Goal: Task Accomplishment & Management: Complete application form

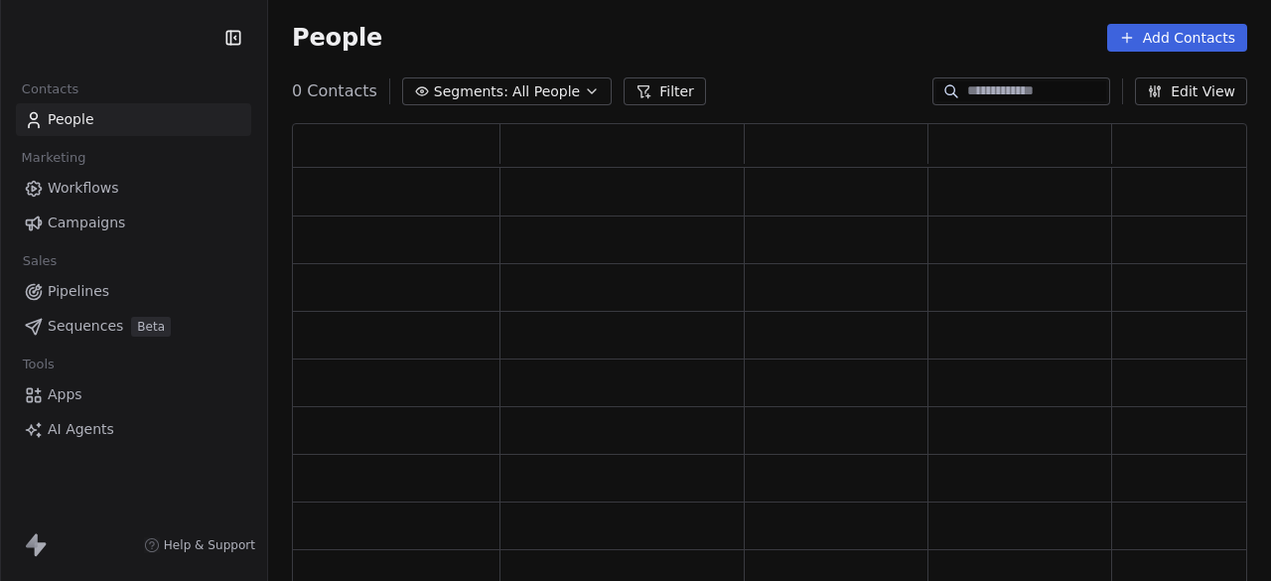
scroll to position [448, 939]
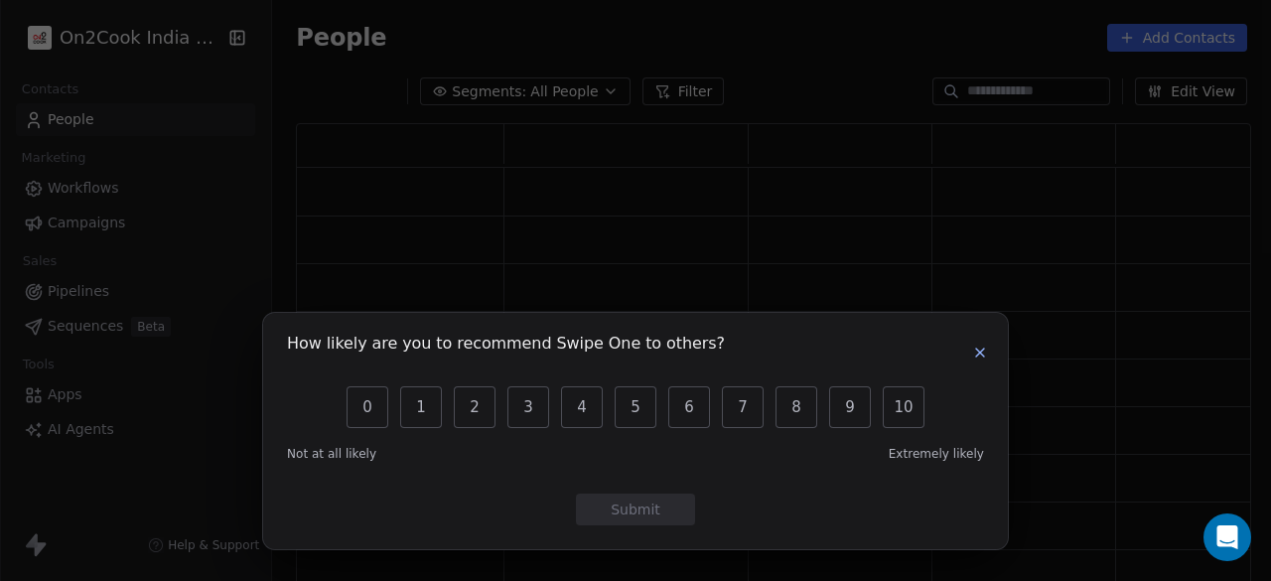
click at [983, 348] on icon "button" at bounding box center [980, 352] width 8 height 8
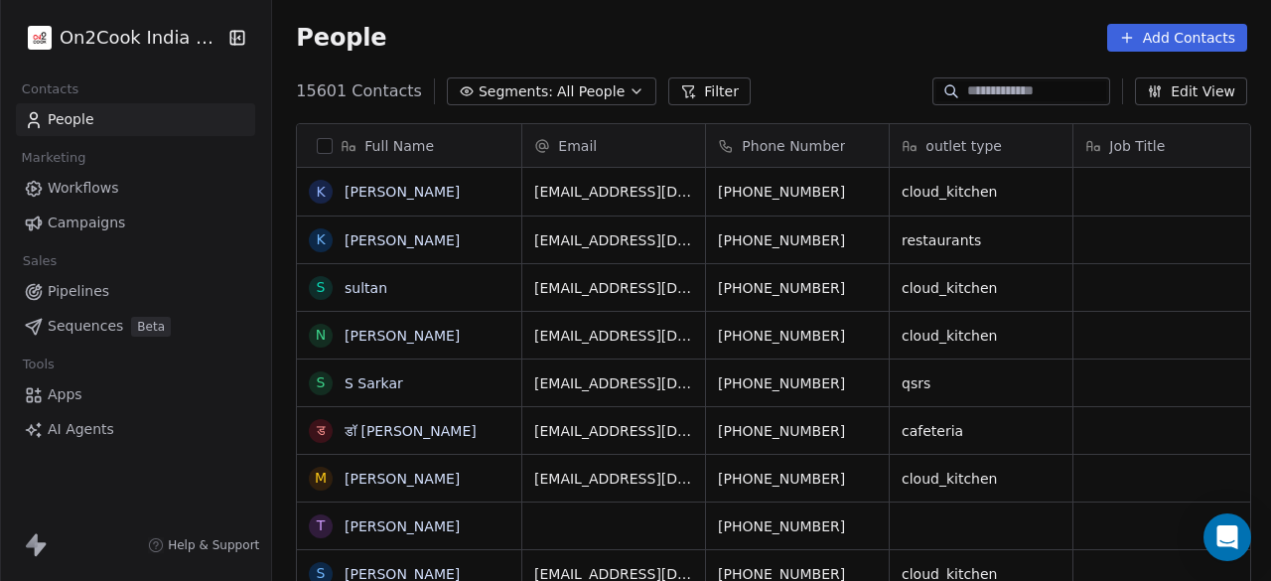
scroll to position [495, 987]
click at [557, 86] on span "All People" at bounding box center [591, 91] width 68 height 21
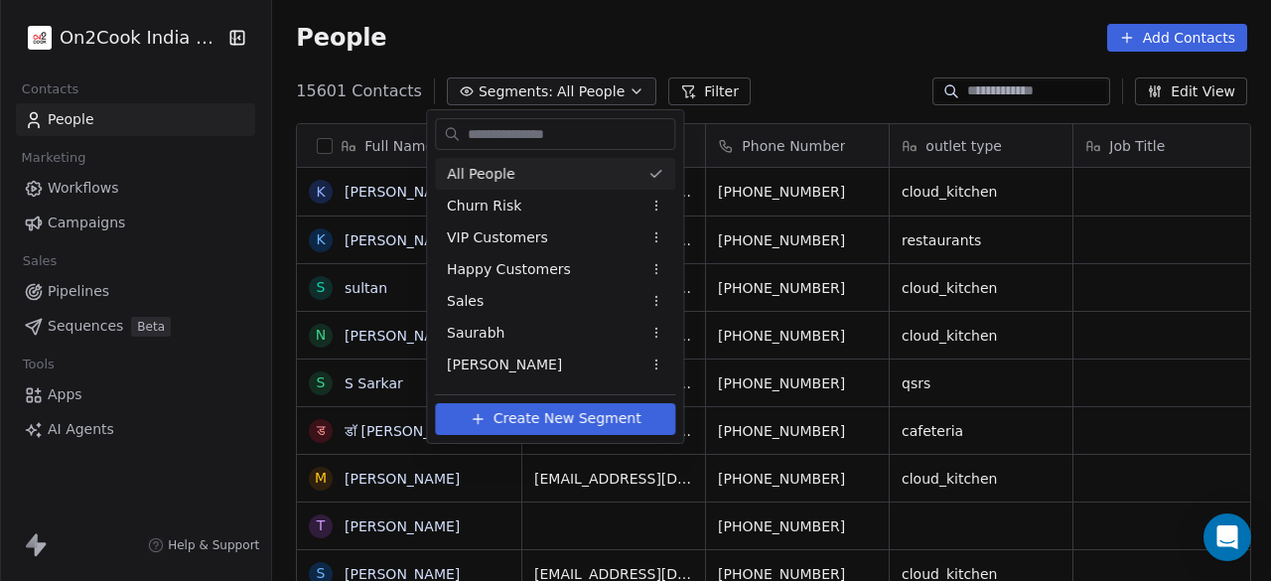
click at [535, 142] on input "text" at bounding box center [569, 134] width 210 height 29
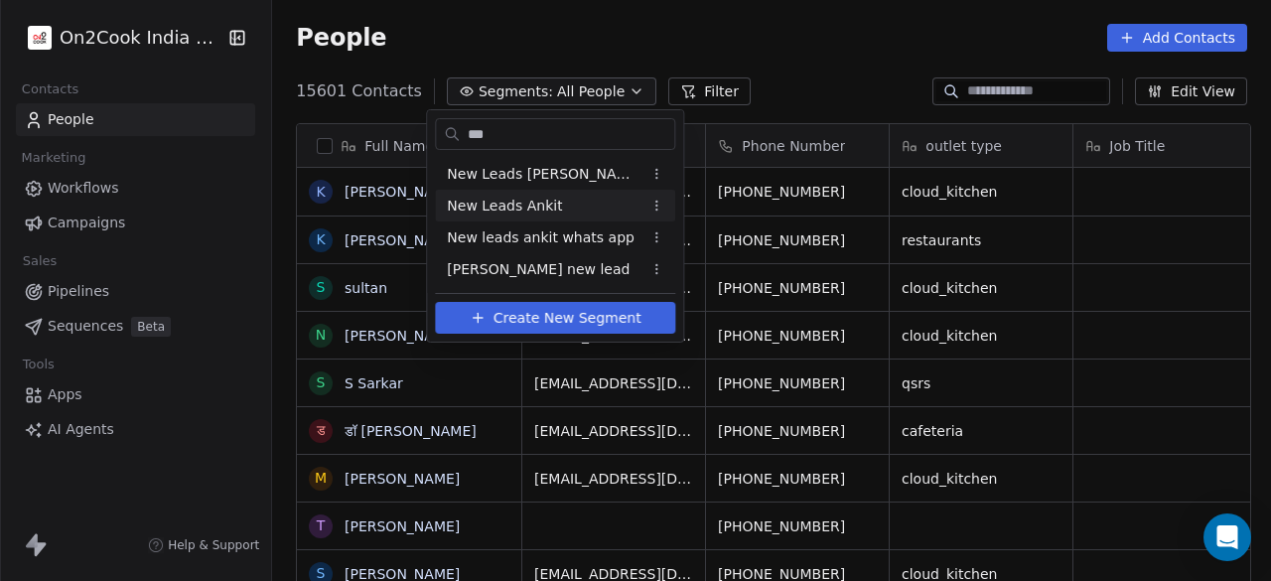
type input "***"
click at [551, 227] on span "New leads ankit whats app" at bounding box center [541, 237] width 188 height 21
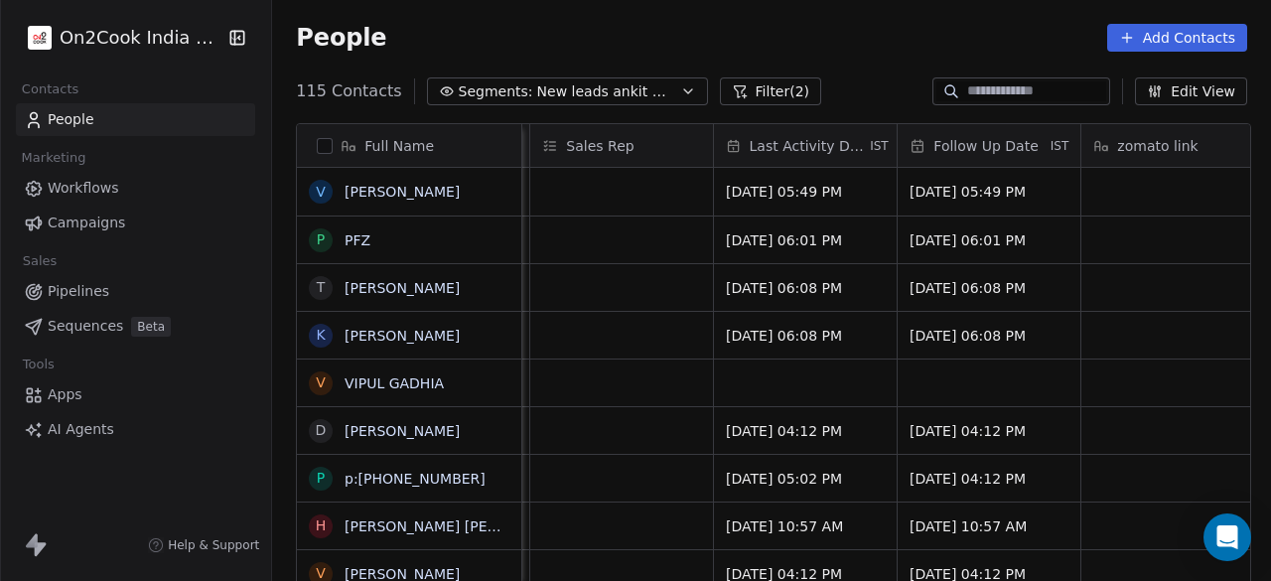
scroll to position [0, 2234]
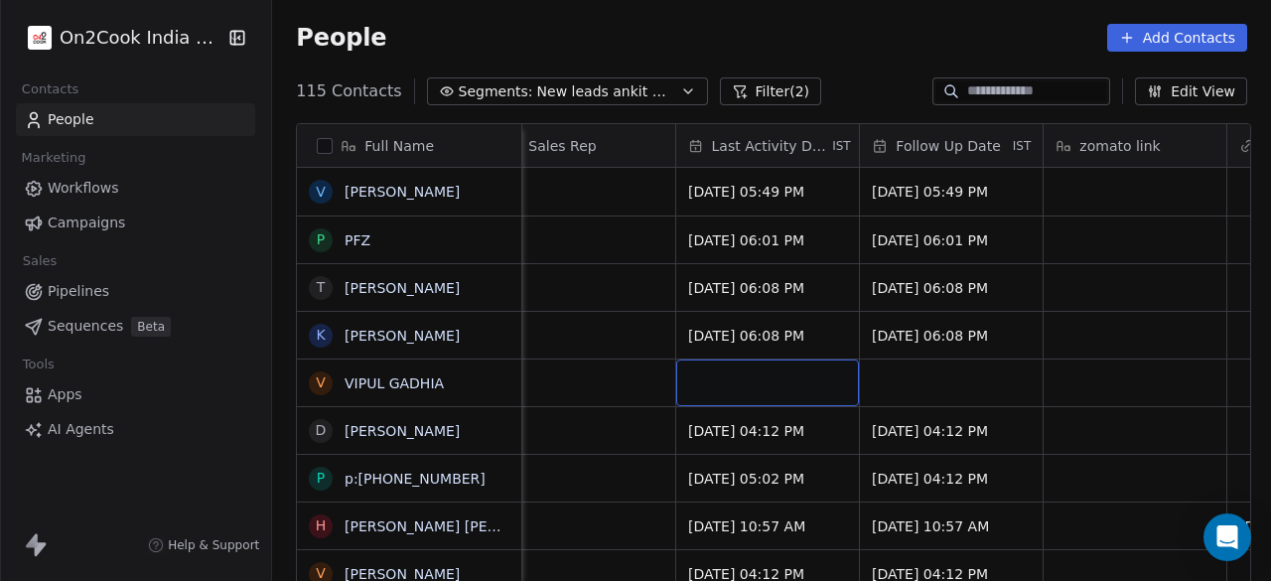
click at [744, 379] on div "grid" at bounding box center [767, 382] width 183 height 47
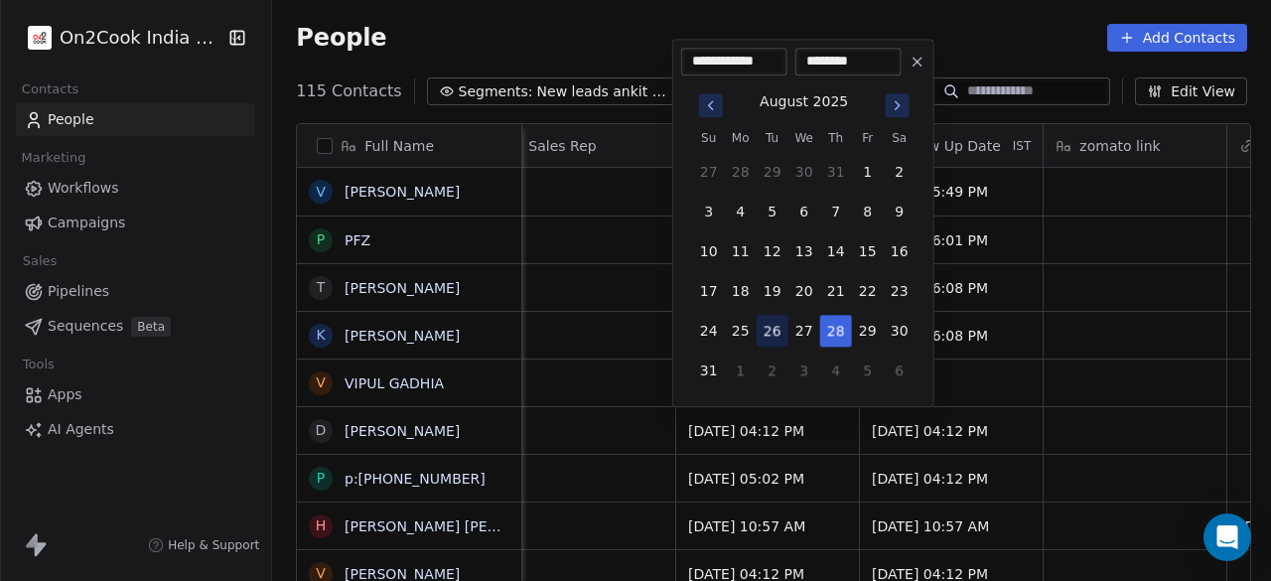
click at [768, 334] on button "26" at bounding box center [773, 331] width 32 height 32
type input "**********"
click at [981, 385] on html "On2Cook India Pvt. Ltd. Contacts People Marketing Workflows Campaigns Sales Pip…" at bounding box center [635, 290] width 1271 height 581
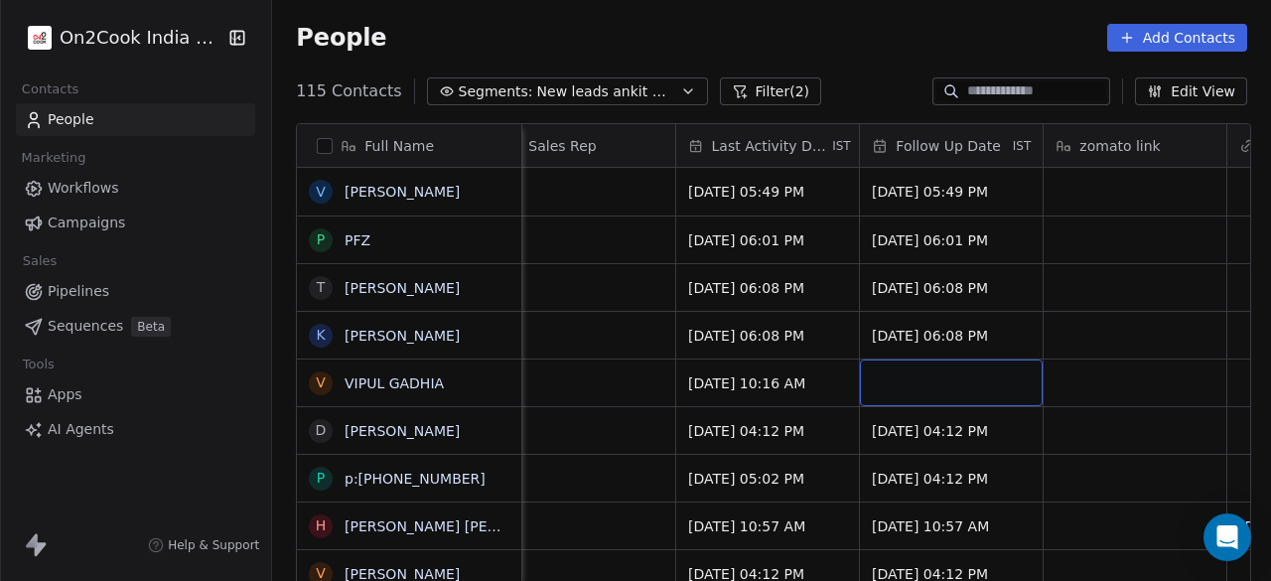
click at [981, 385] on div "grid" at bounding box center [951, 382] width 183 height 47
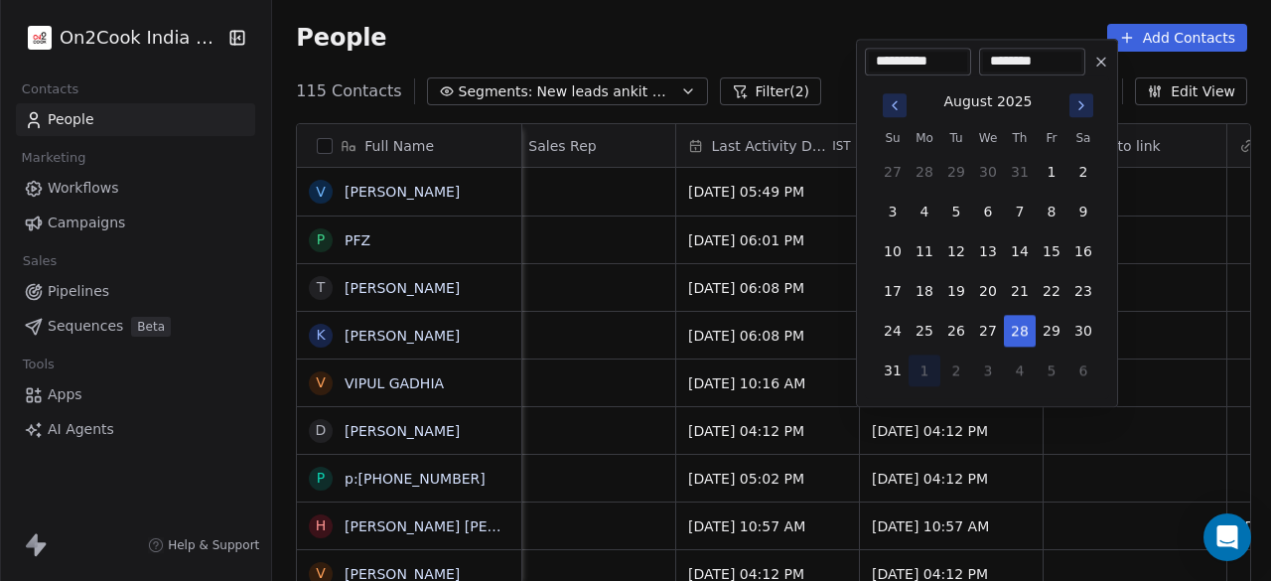
click at [932, 369] on button "1" at bounding box center [924, 370] width 32 height 32
type input "**********"
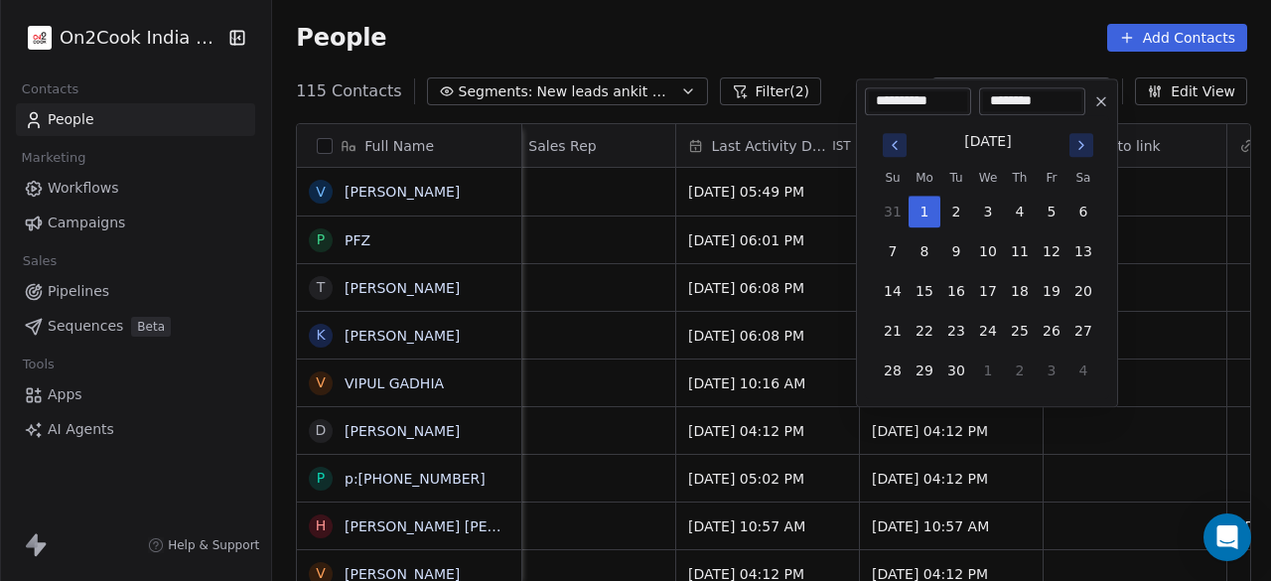
click at [600, 388] on html "On2Cook India Pvt. Ltd. Contacts People Marketing Workflows Campaigns Sales Pip…" at bounding box center [635, 290] width 1271 height 581
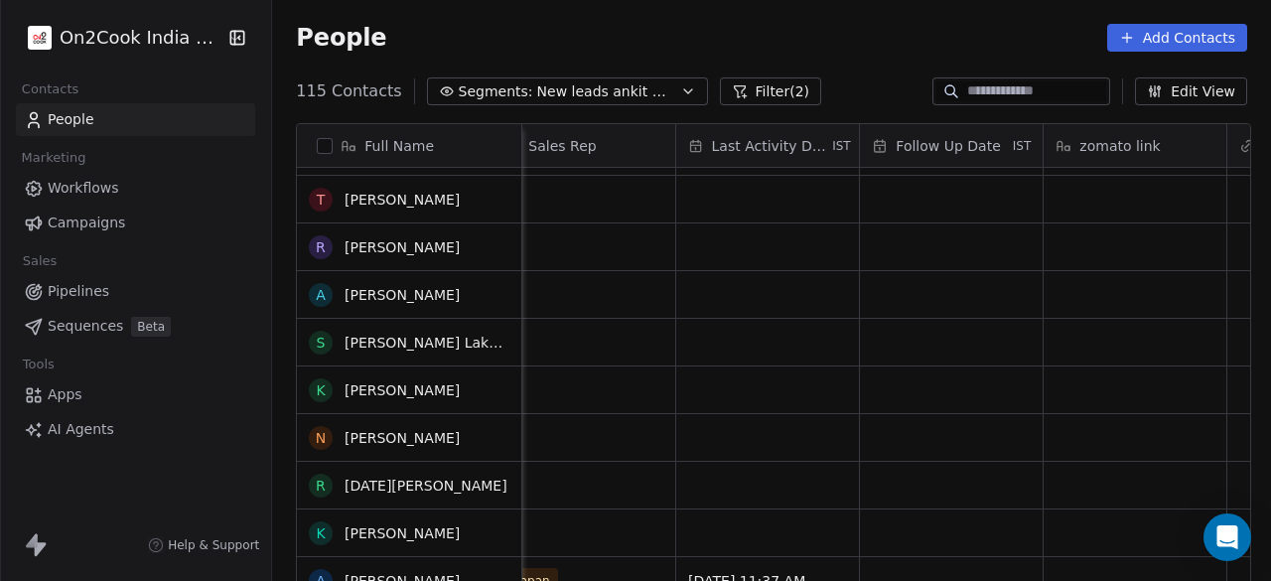
scroll to position [0, 0]
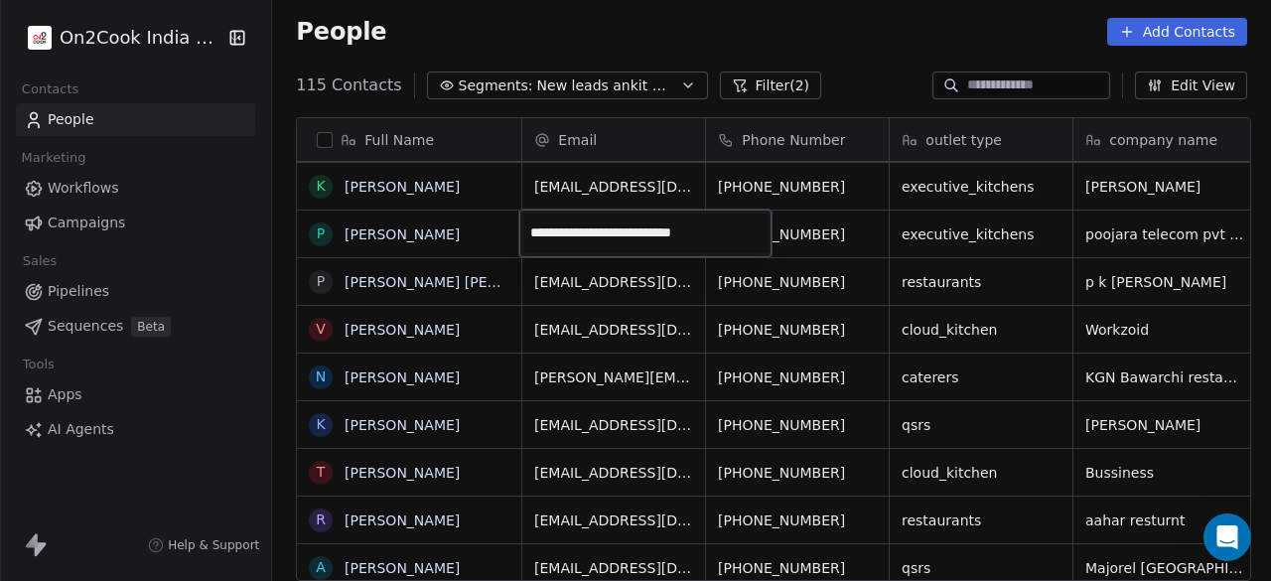
type input "**********"
click at [863, 234] on html "On2Cook India Pvt. Ltd. Contacts People Marketing Workflows Campaigns Sales Pip…" at bounding box center [635, 290] width 1271 height 581
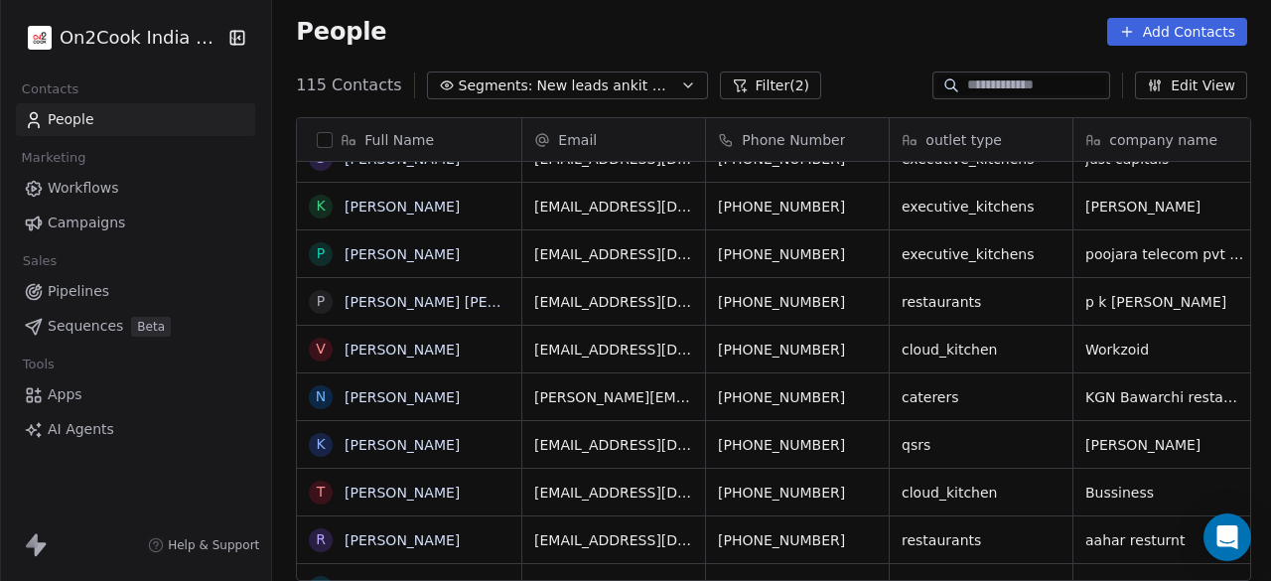
click at [534, 27] on div "People Add Contacts" at bounding box center [771, 32] width 951 height 28
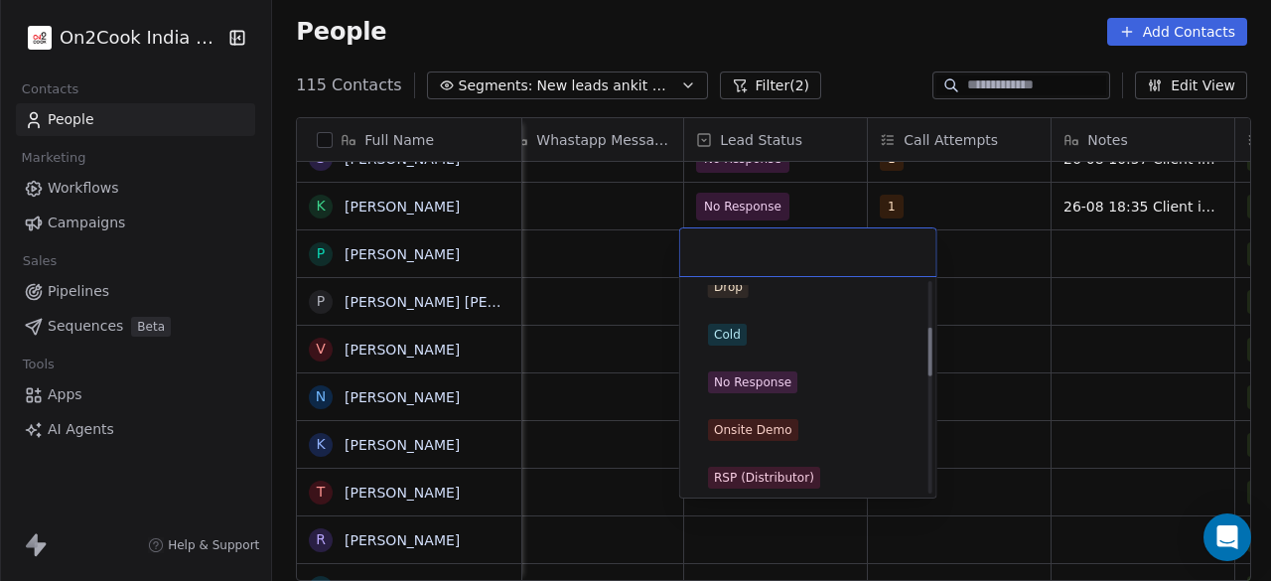
scroll to position [199, 0]
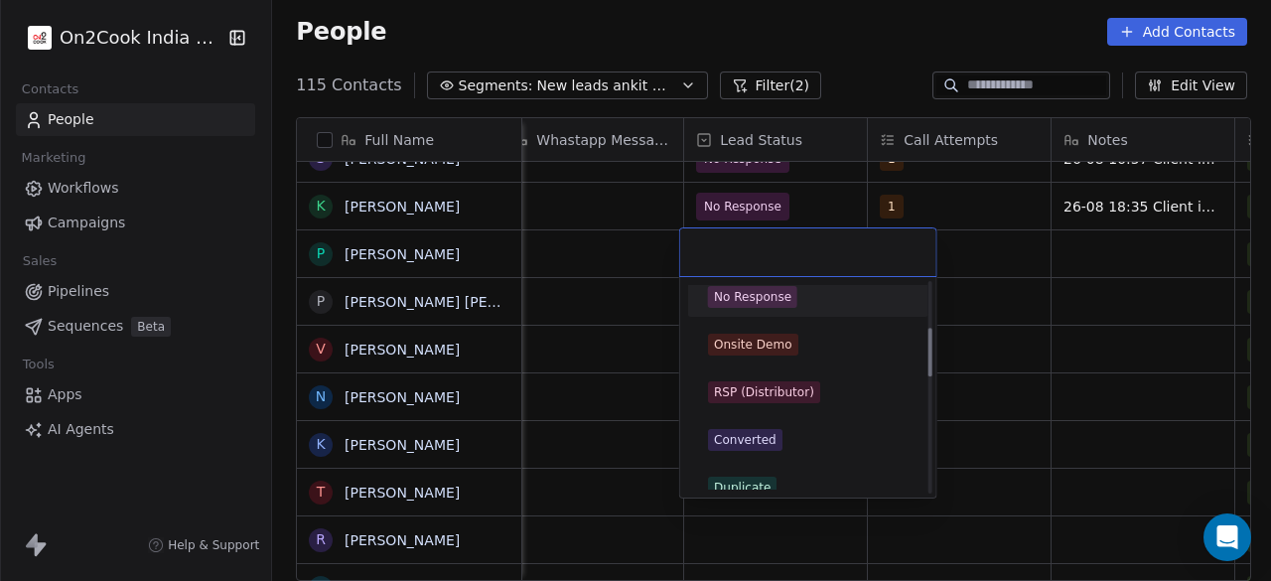
click at [791, 299] on span "No Response" at bounding box center [752, 297] width 89 height 22
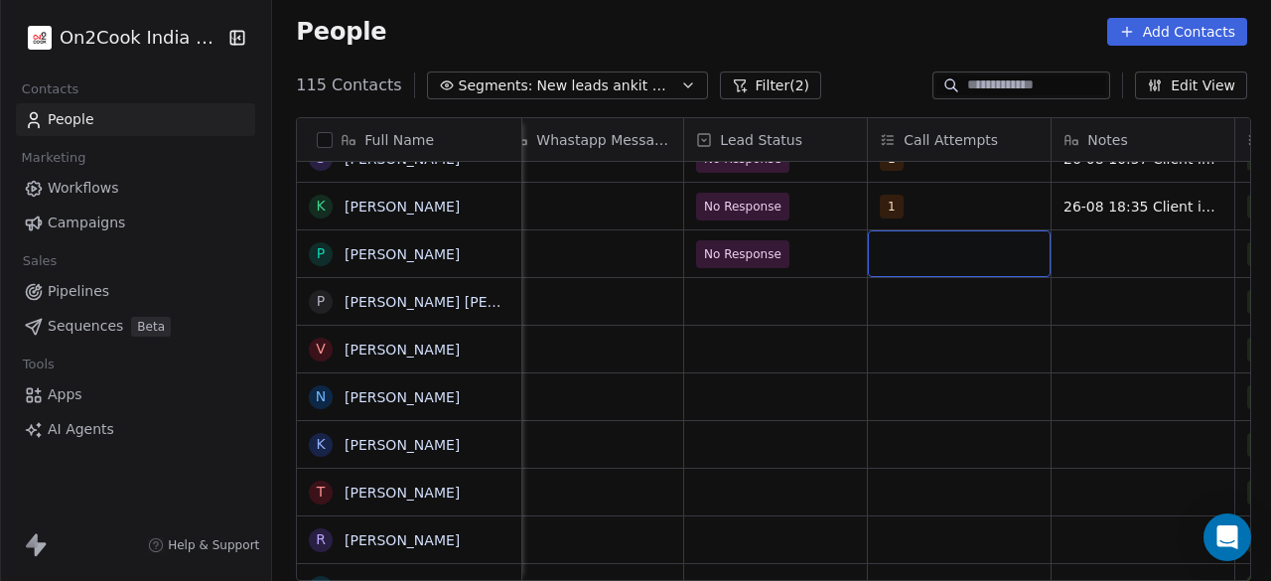
click at [966, 247] on div "grid" at bounding box center [959, 253] width 183 height 47
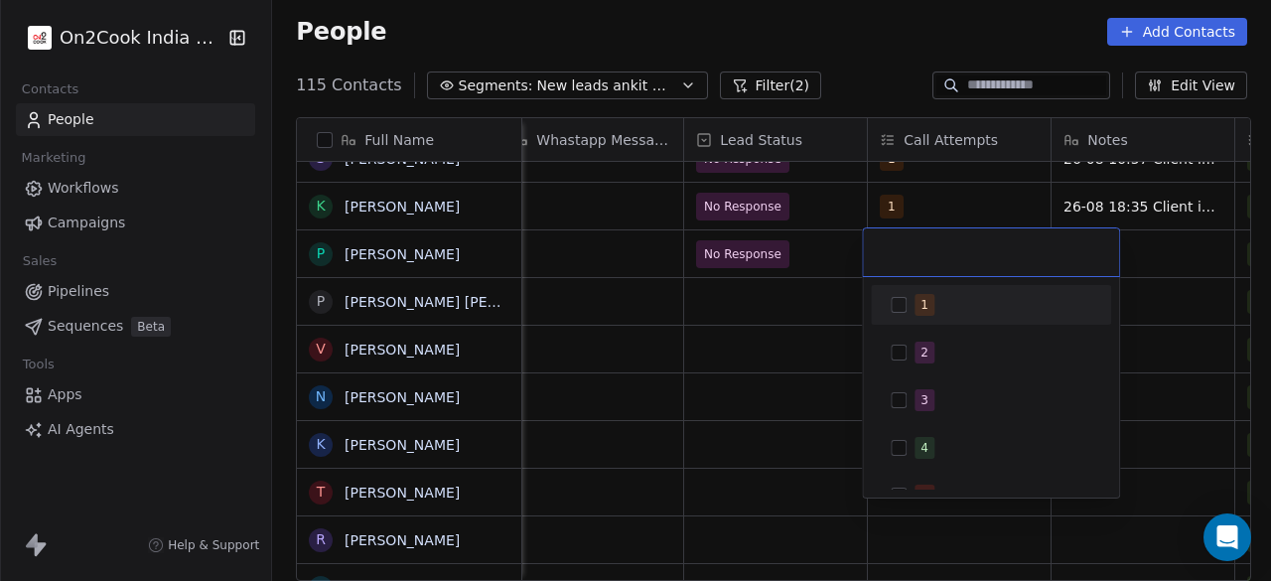
click at [937, 297] on div "1" at bounding box center [1002, 305] width 177 height 22
click at [1136, 248] on html "On2Cook India Pvt. Ltd. Contacts People Marketing Workflows Campaigns Sales Pip…" at bounding box center [635, 290] width 1271 height 581
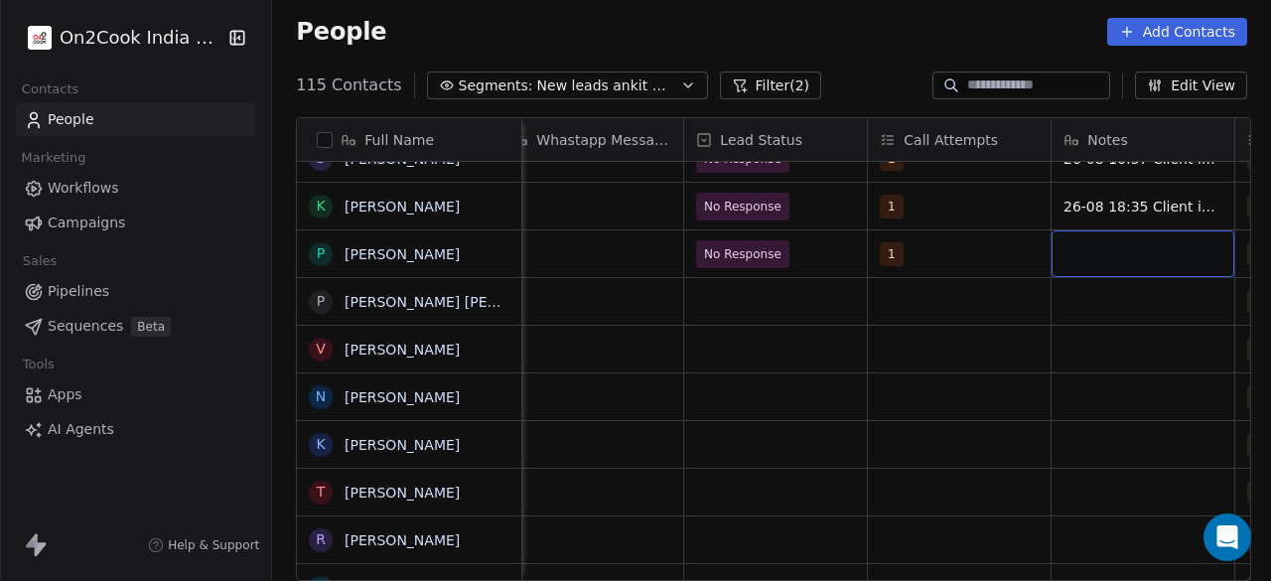
click at [1134, 253] on div "grid" at bounding box center [1142, 253] width 183 height 47
type textarea "**********"
click at [823, 253] on html "On2Cook India Pvt. Ltd. Contacts People Marketing Workflows Campaigns Sales Pip…" at bounding box center [635, 290] width 1271 height 581
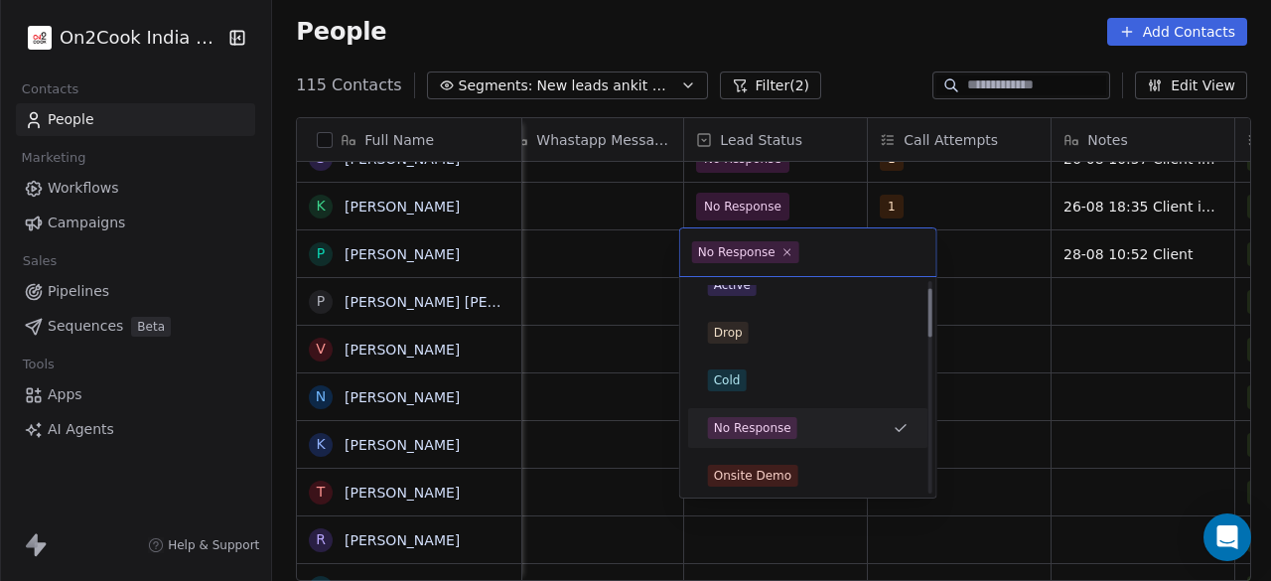
scroll to position [25, 0]
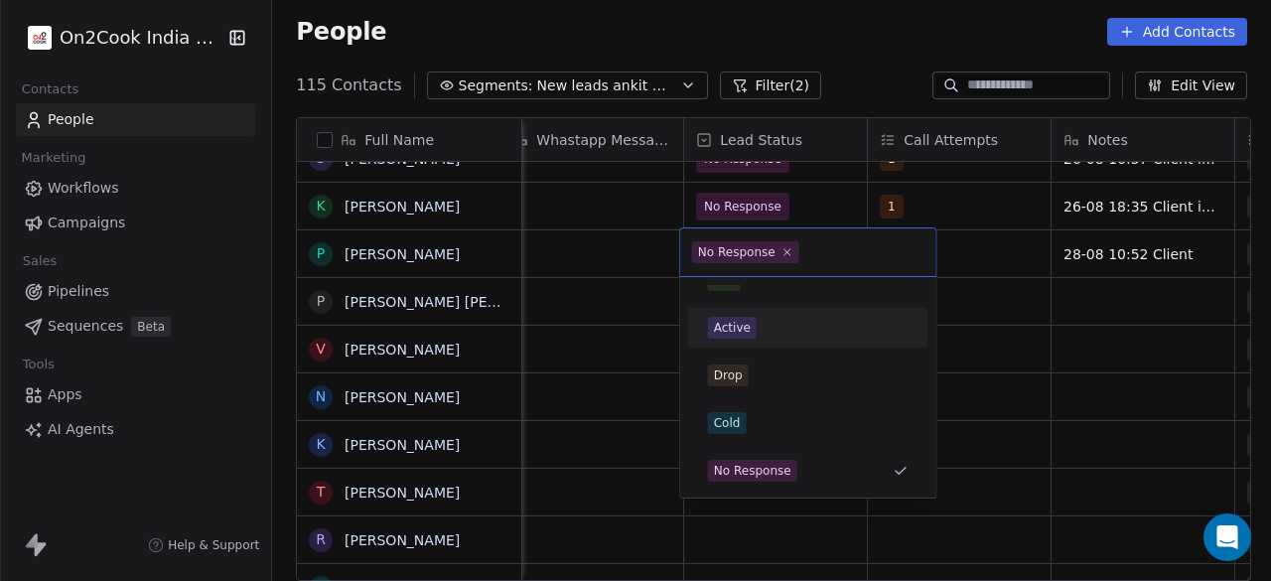
click at [824, 321] on div "Active" at bounding box center [808, 328] width 201 height 22
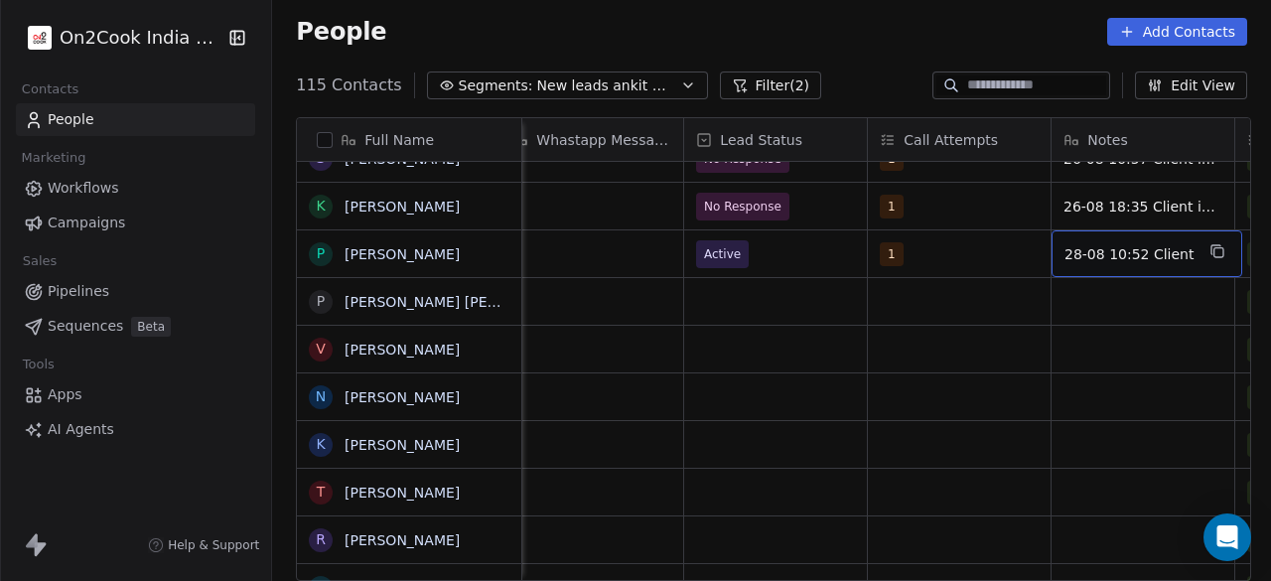
scroll to position [0, 1491]
